Goal: Find specific page/section: Find specific page/section

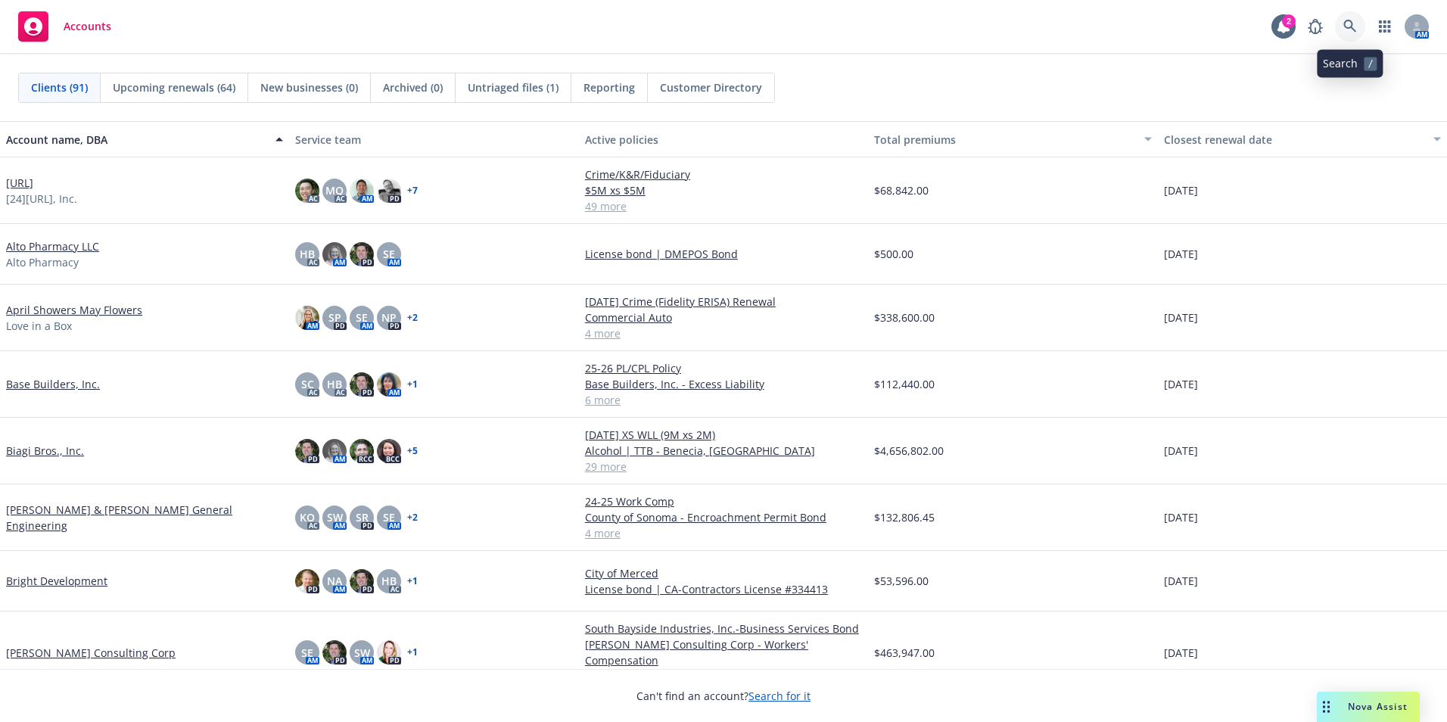
click at [1351, 26] on icon at bounding box center [1350, 26] width 13 height 13
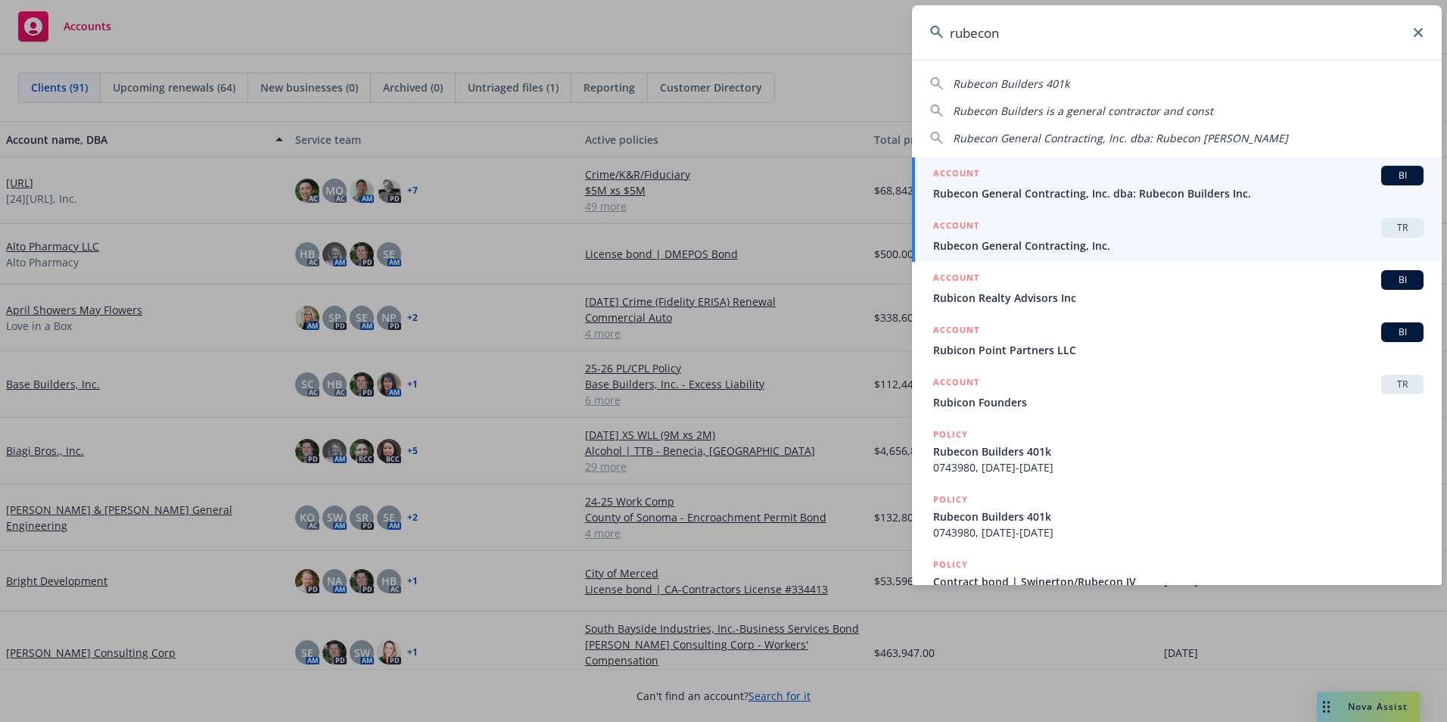
type input "rubecon"
click at [998, 195] on span "Rubecon General Contracting, Inc. dba: Rubecon Builders Inc." at bounding box center [1178, 193] width 490 height 16
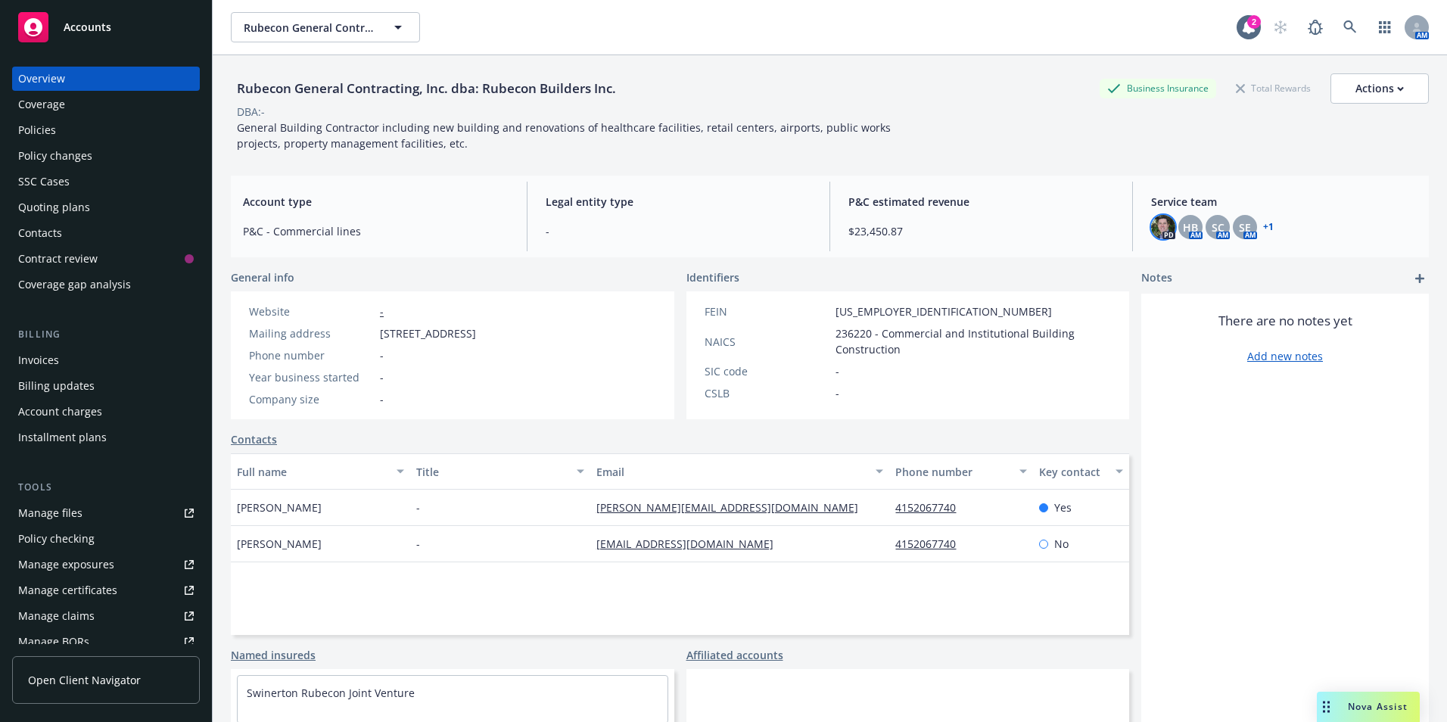
click at [1155, 223] on img at bounding box center [1163, 227] width 24 height 24
click at [34, 125] on div "Policies" at bounding box center [37, 130] width 38 height 24
